Goal: Navigation & Orientation: Find specific page/section

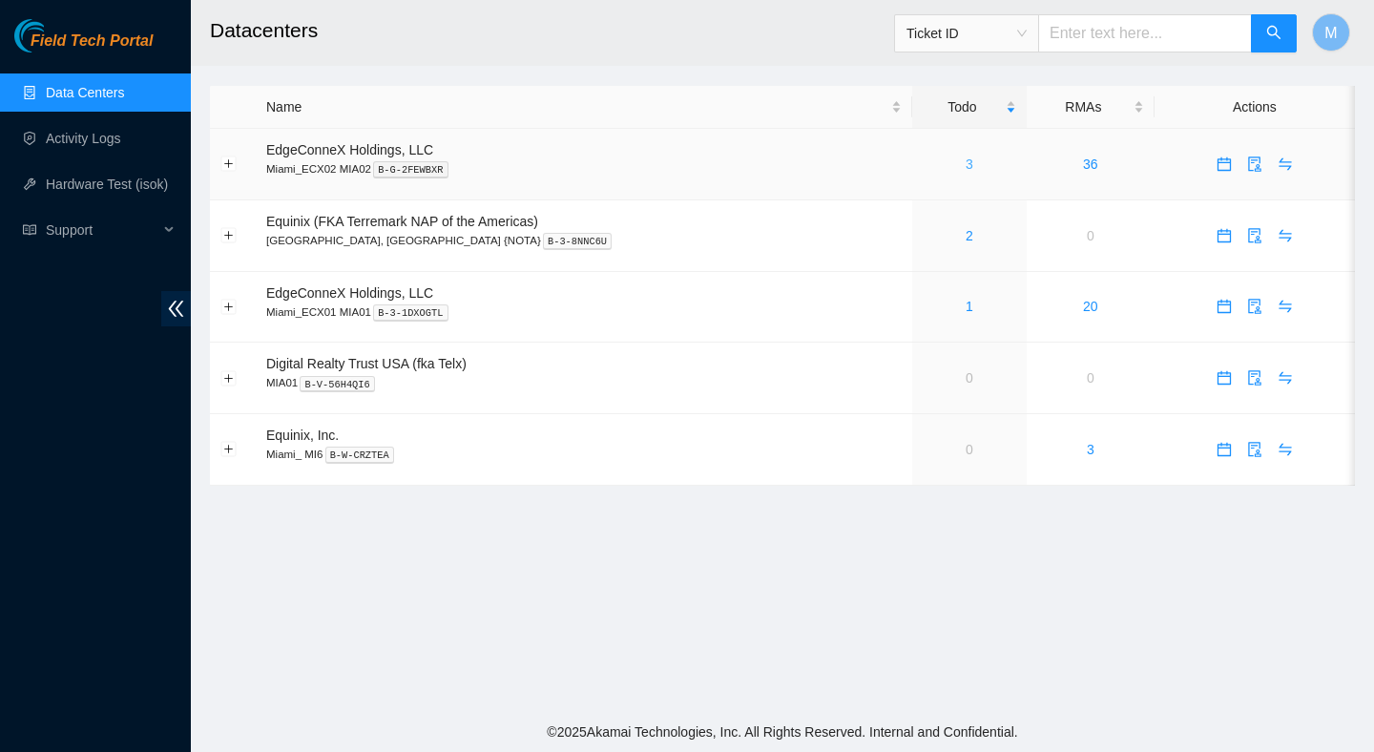
click at [965, 169] on link "3" at bounding box center [969, 163] width 8 height 15
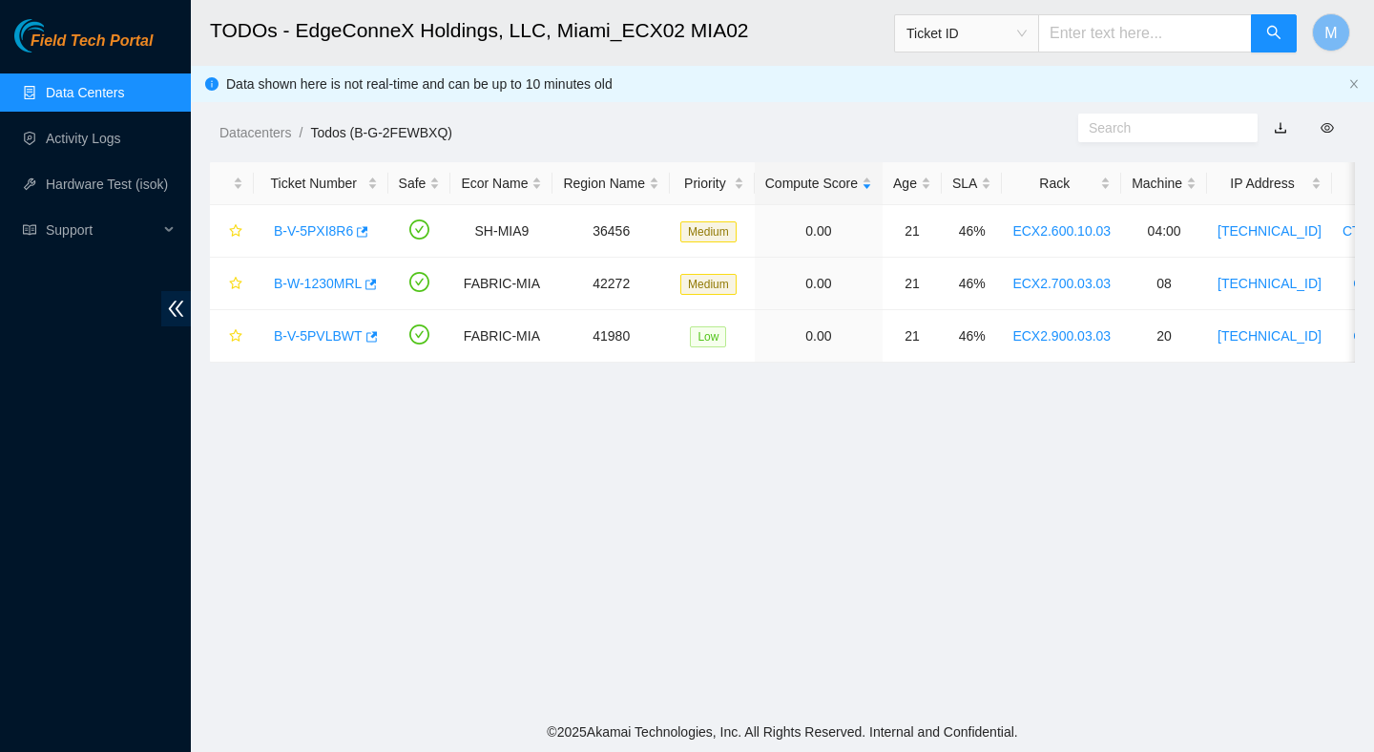
click at [121, 85] on link "Data Centers" at bounding box center [85, 92] width 78 height 15
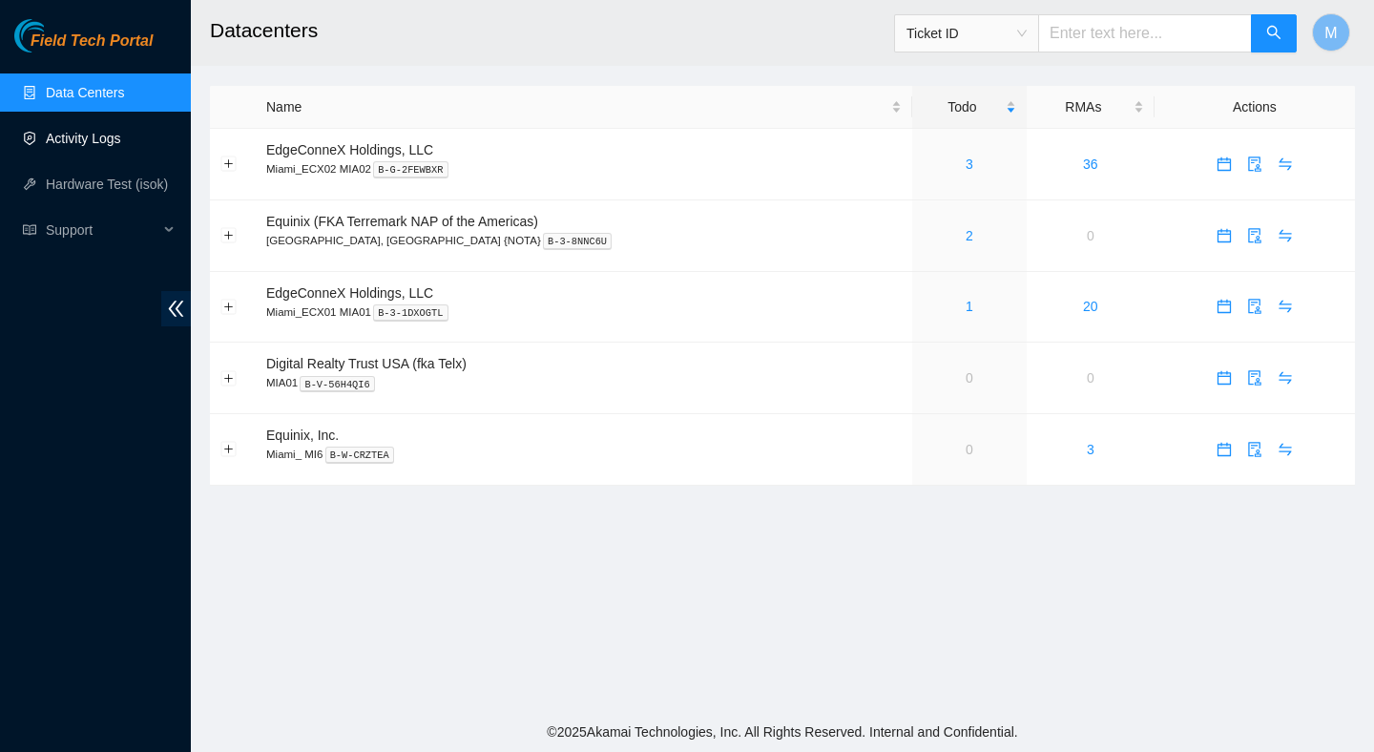
click at [89, 145] on link "Activity Logs" at bounding box center [83, 138] width 75 height 15
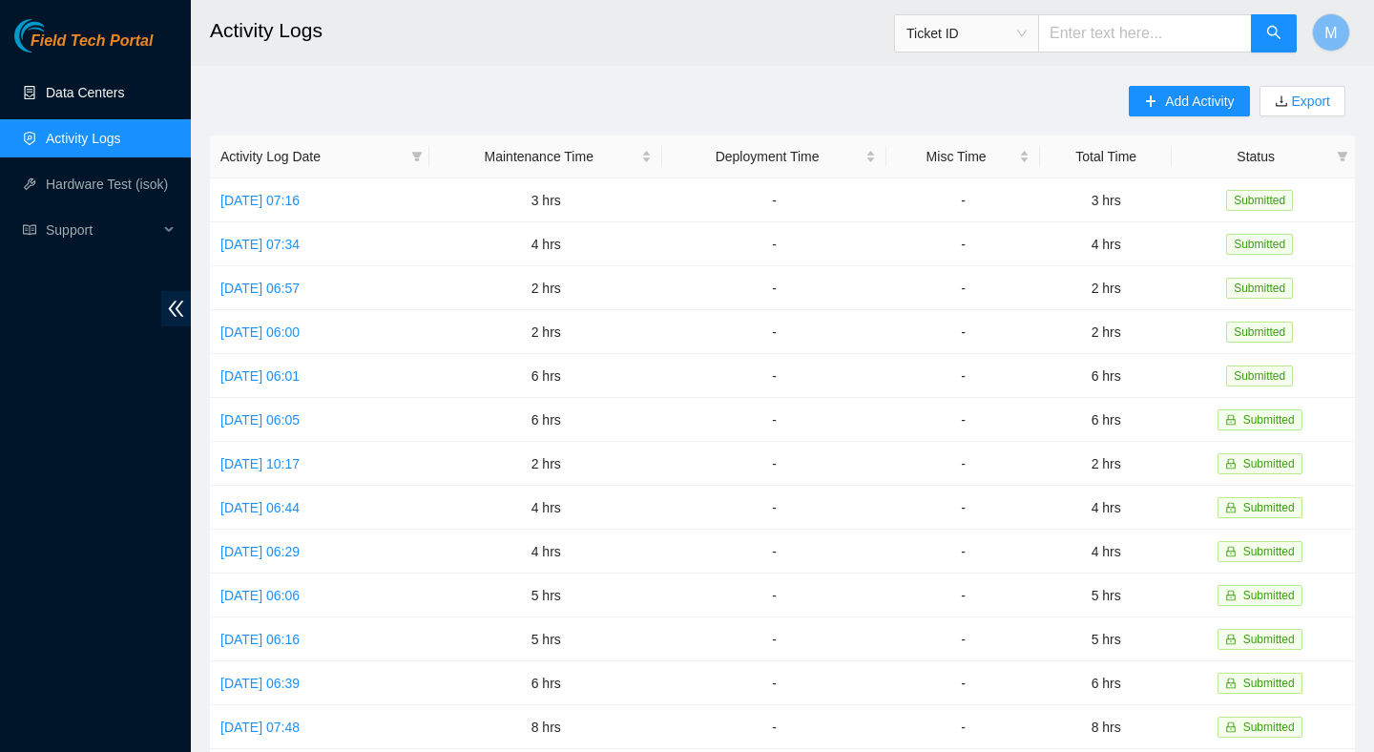
click at [114, 96] on link "Data Centers" at bounding box center [85, 92] width 78 height 15
